Goal: Navigation & Orientation: Understand site structure

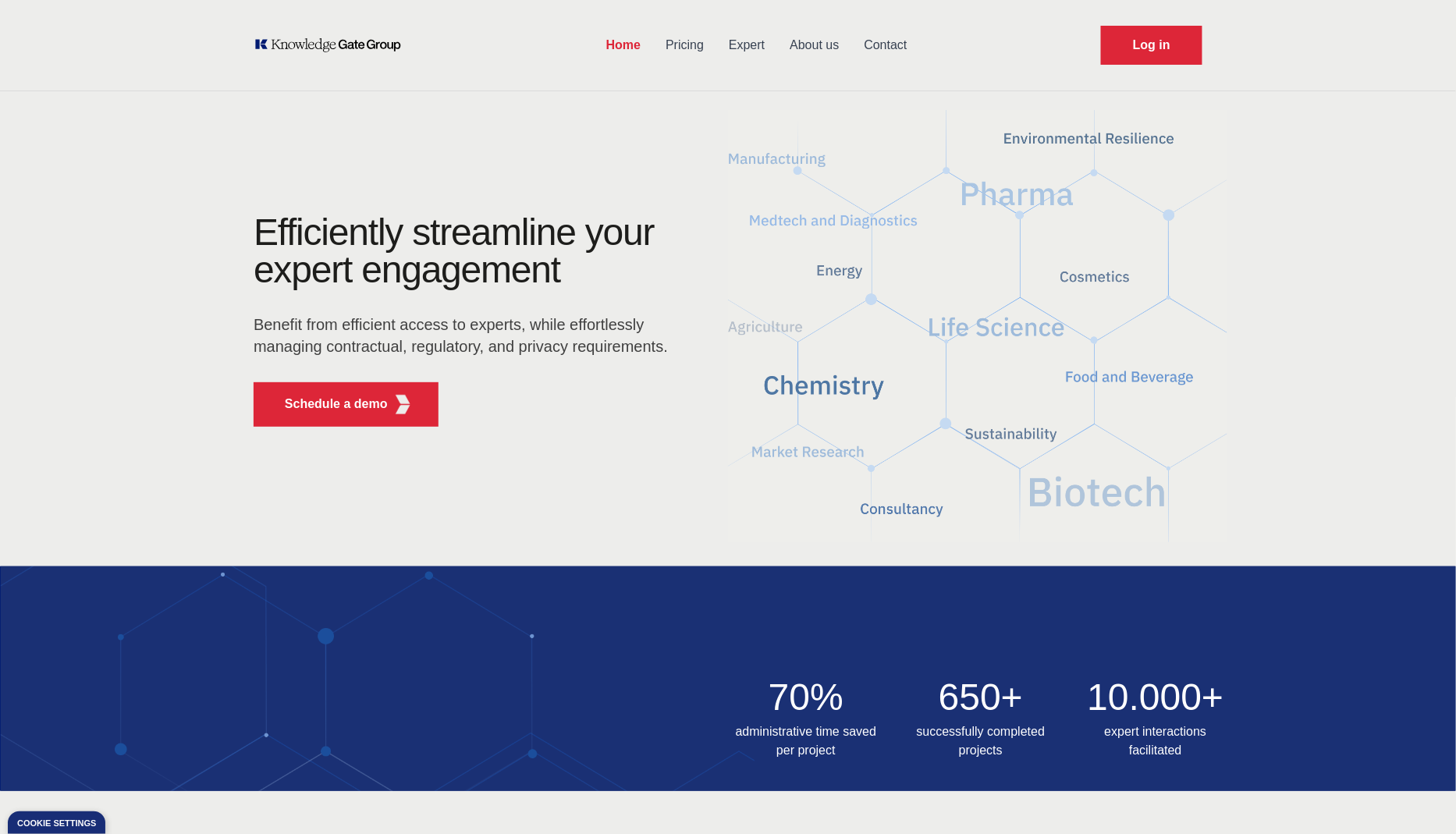
click at [695, 48] on link "Pricing" at bounding box center [684, 45] width 63 height 41
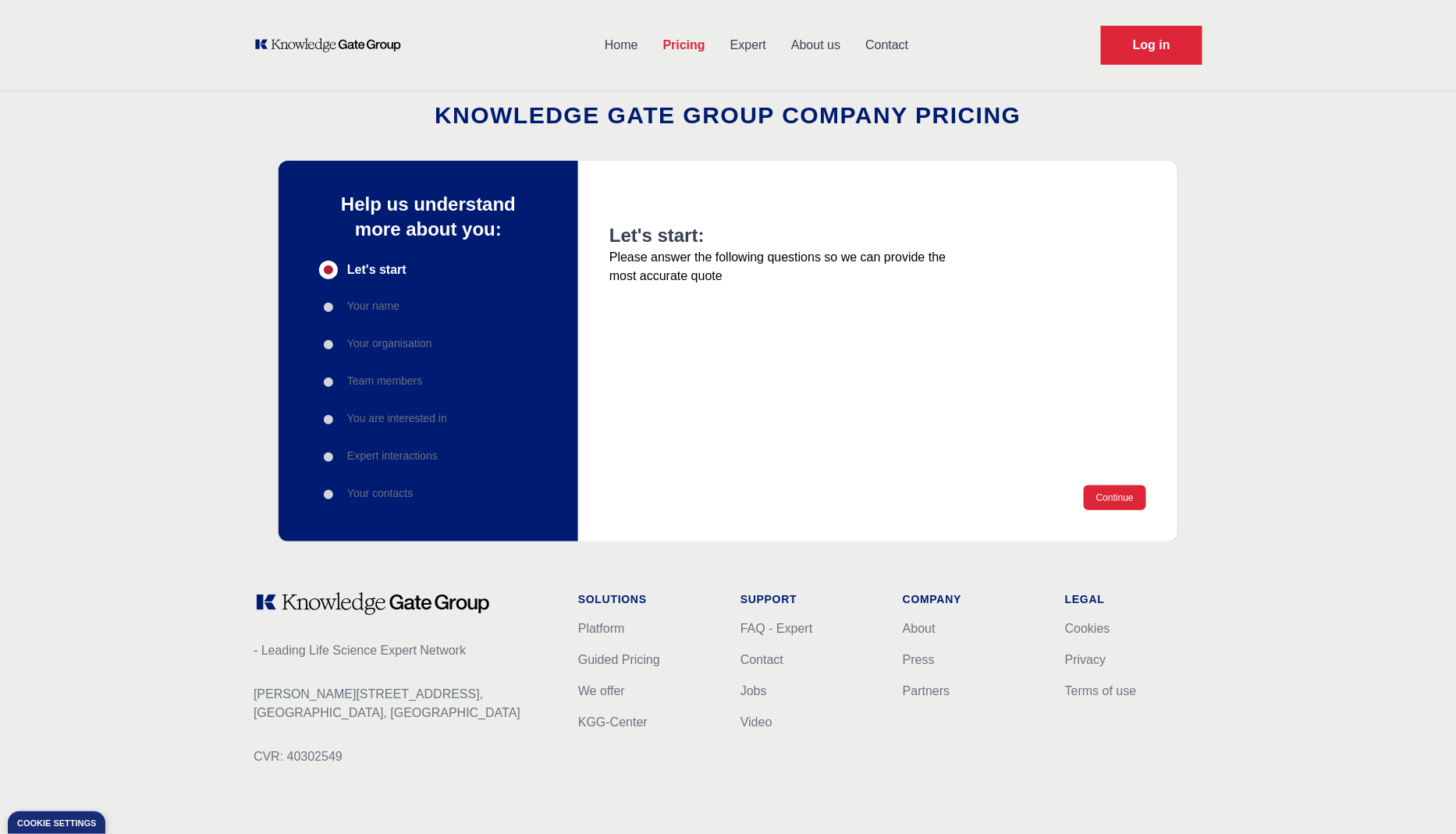
click at [760, 47] on link "Expert" at bounding box center [748, 45] width 61 height 41
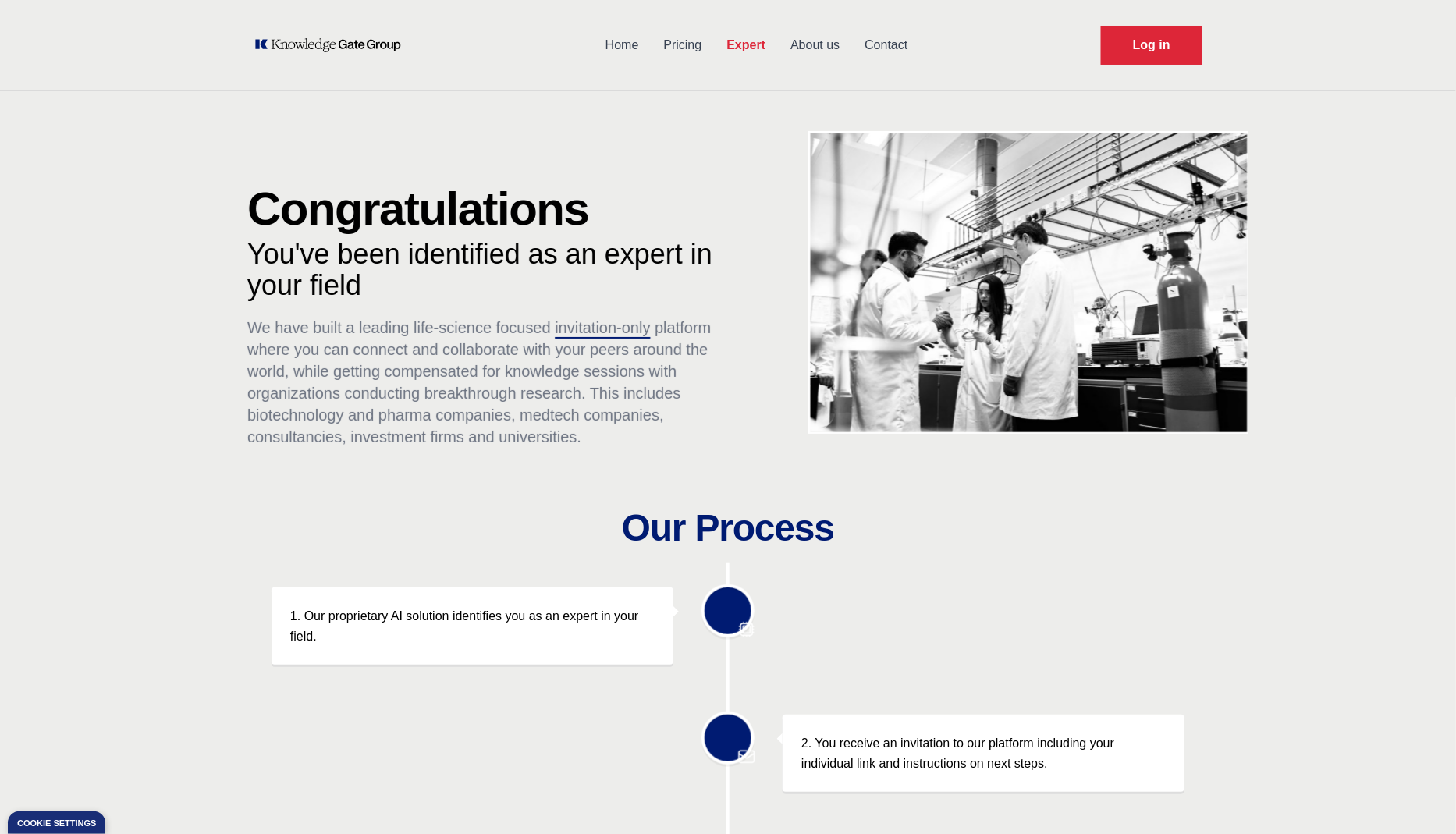
click at [870, 46] on link "Contact" at bounding box center [886, 45] width 68 height 41
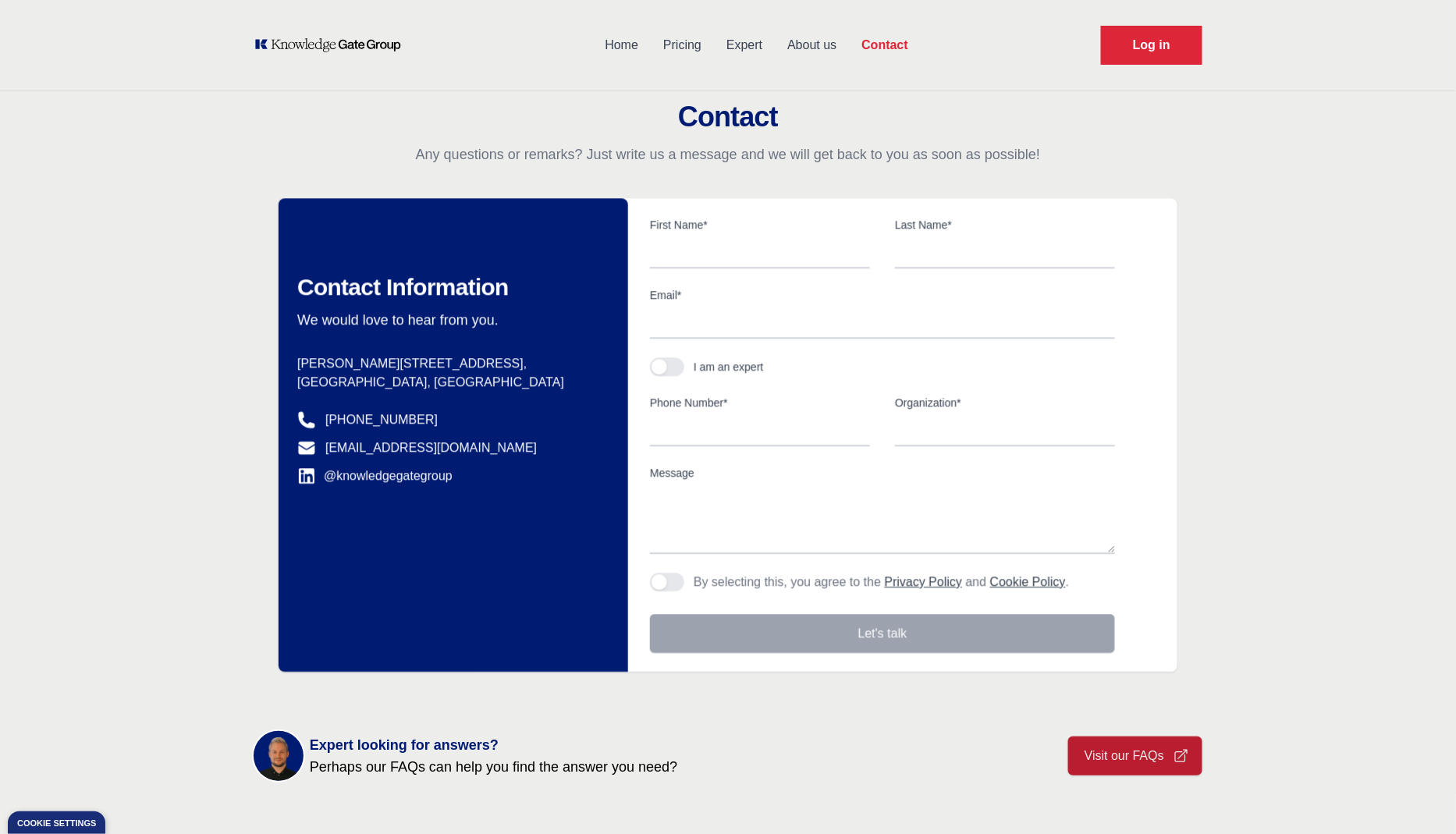
click at [830, 43] on link "About us" at bounding box center [812, 45] width 74 height 41
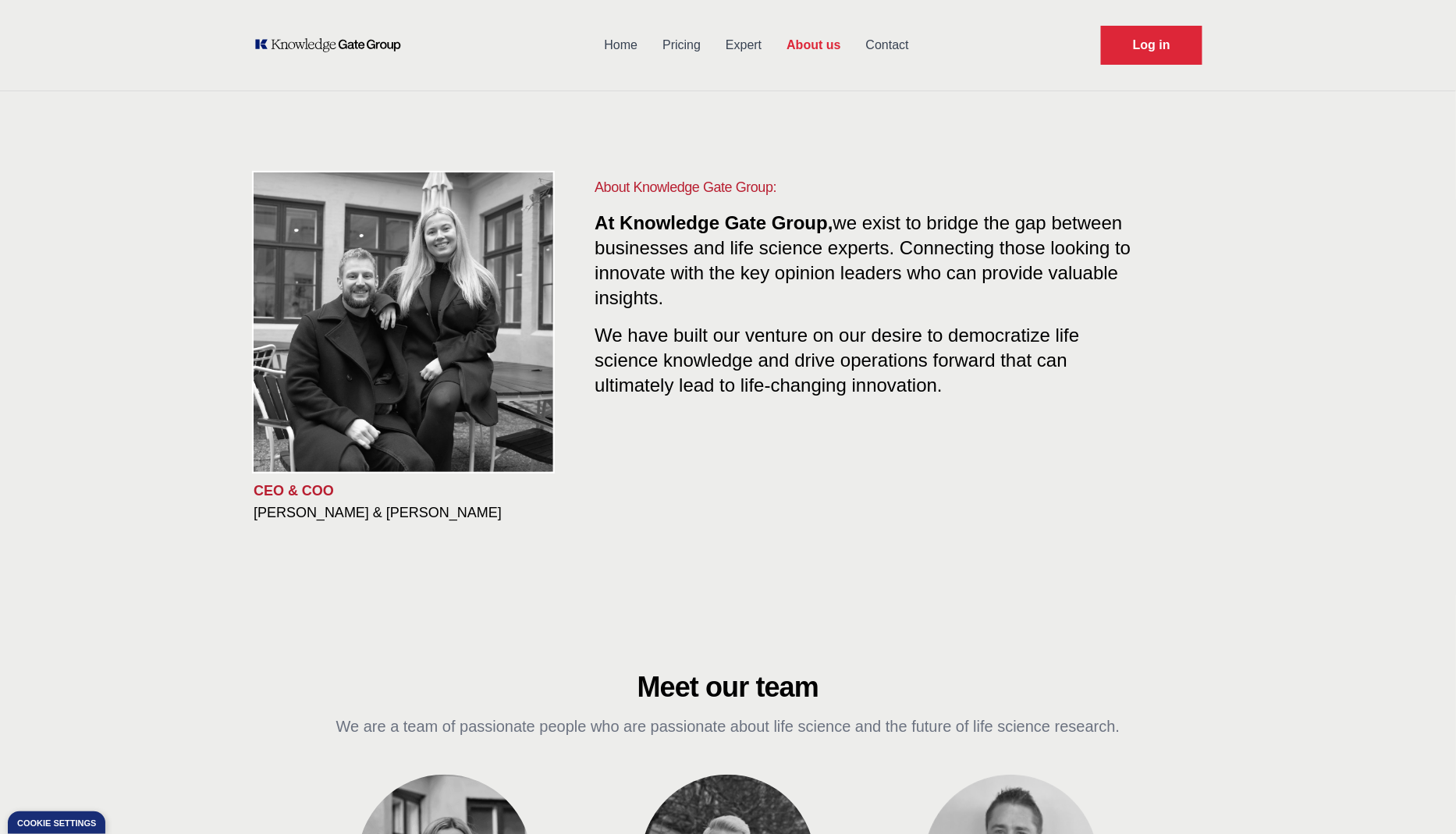
click at [619, 50] on link "Home" at bounding box center [621, 45] width 58 height 41
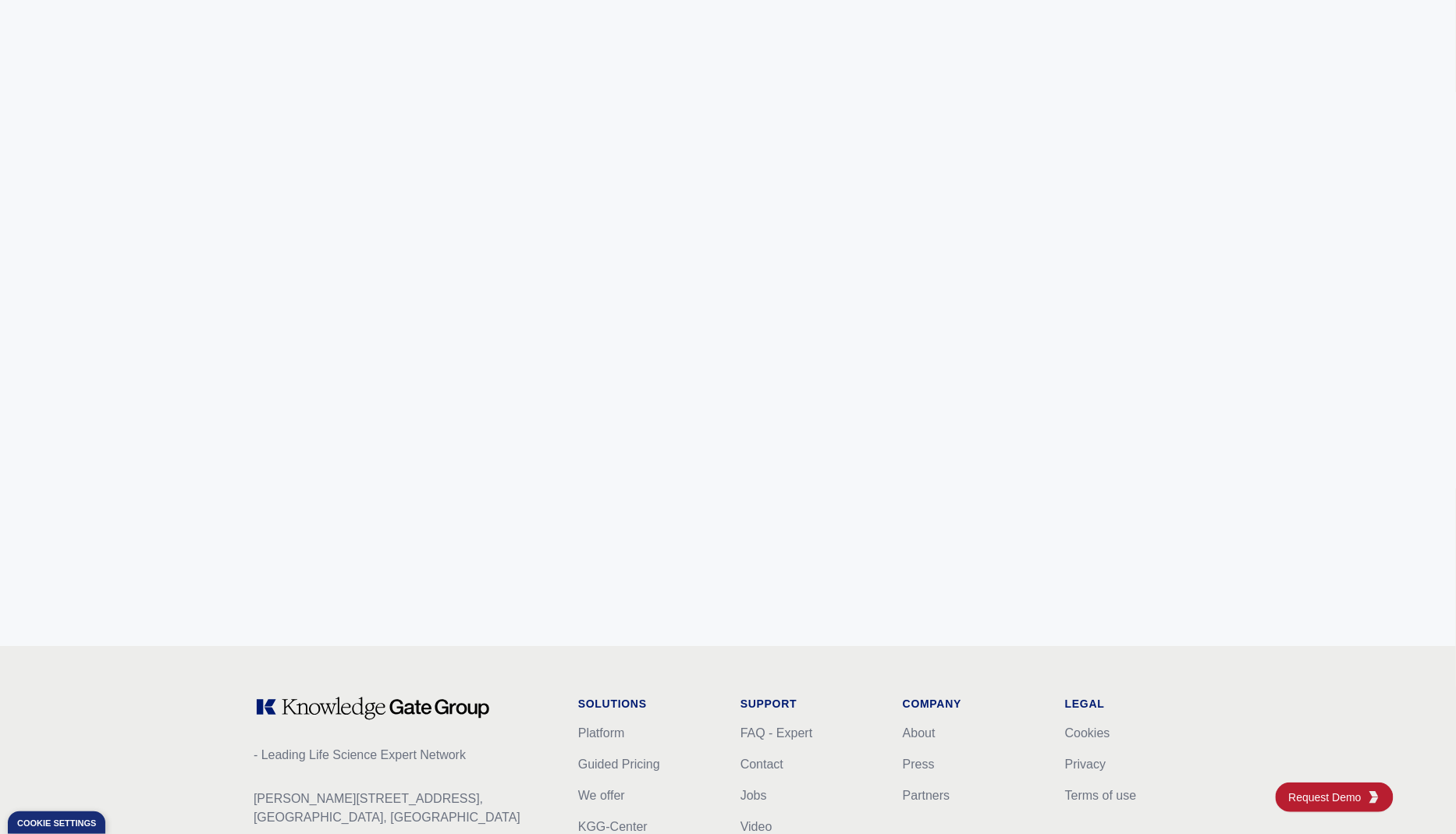
scroll to position [6009, 0]
